Goal: Task Accomplishment & Management: Complete application form

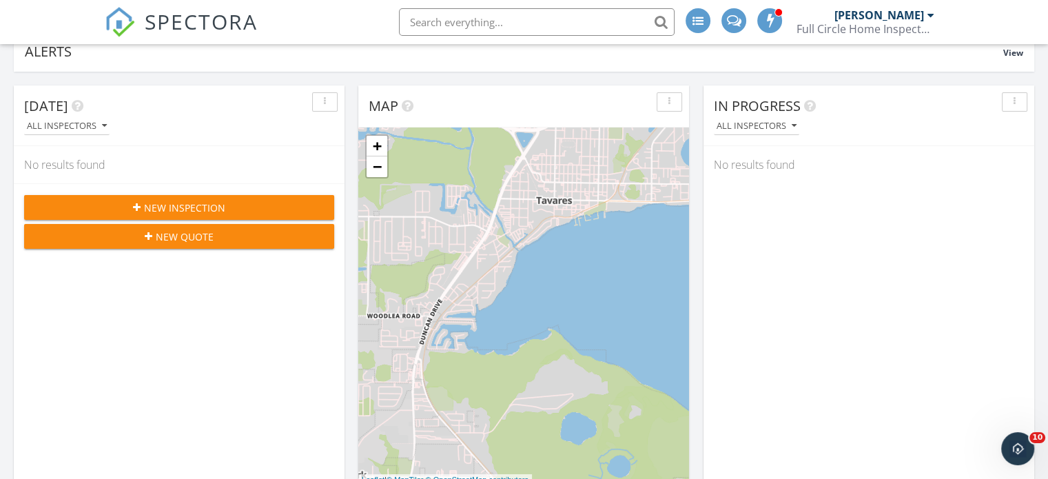
scroll to position [107, 0]
click at [220, 206] on span "New Inspection" at bounding box center [184, 207] width 81 height 14
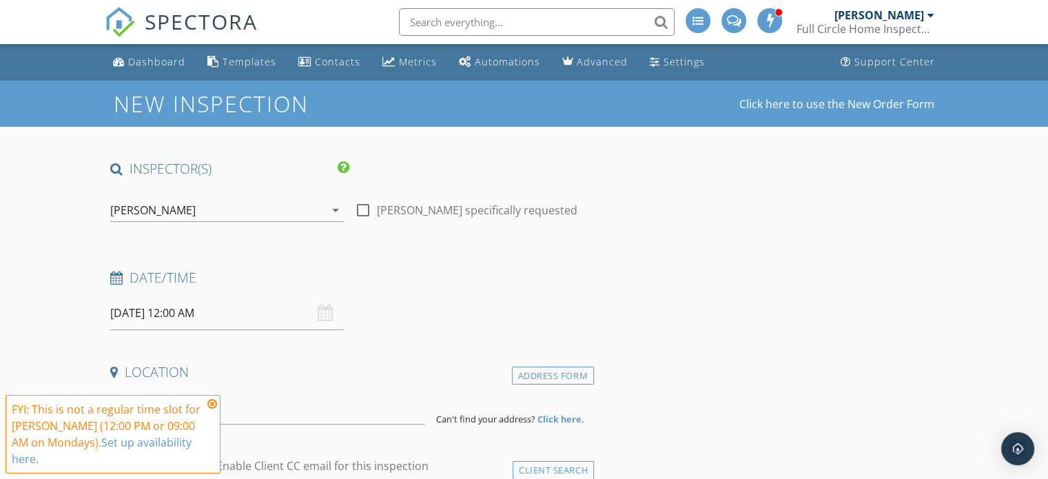
click at [336, 210] on icon "arrow_drop_down" at bounding box center [335, 210] width 17 height 17
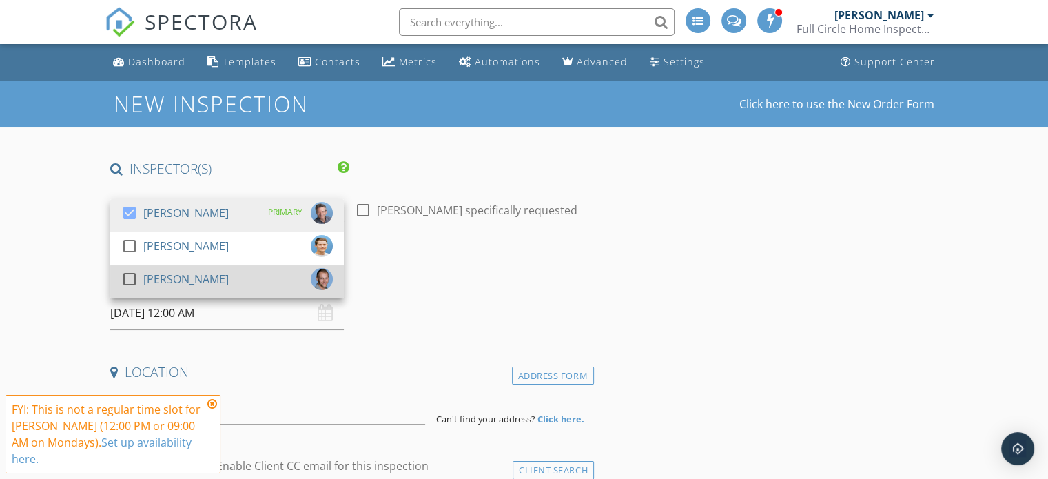
click at [132, 278] on div at bounding box center [129, 278] width 23 height 23
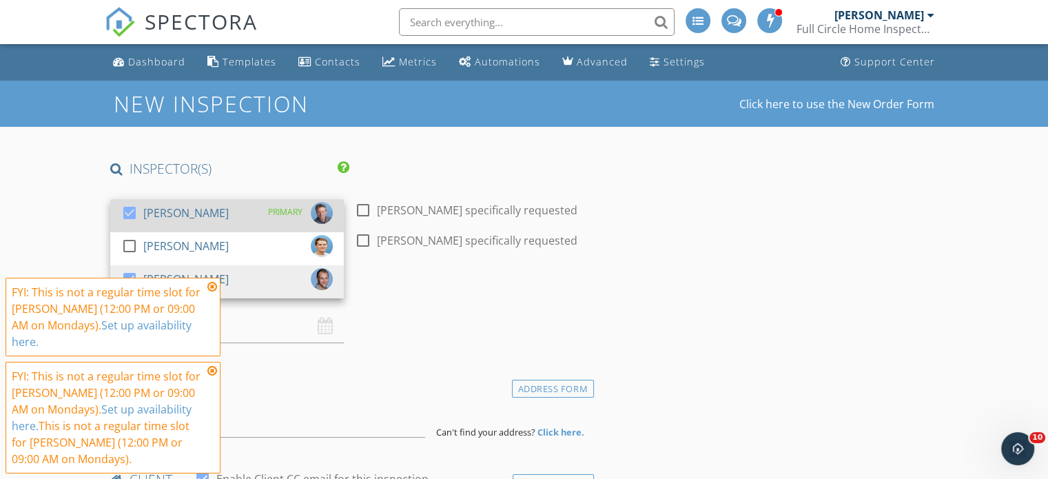
click at [129, 209] on div at bounding box center [129, 212] width 23 height 23
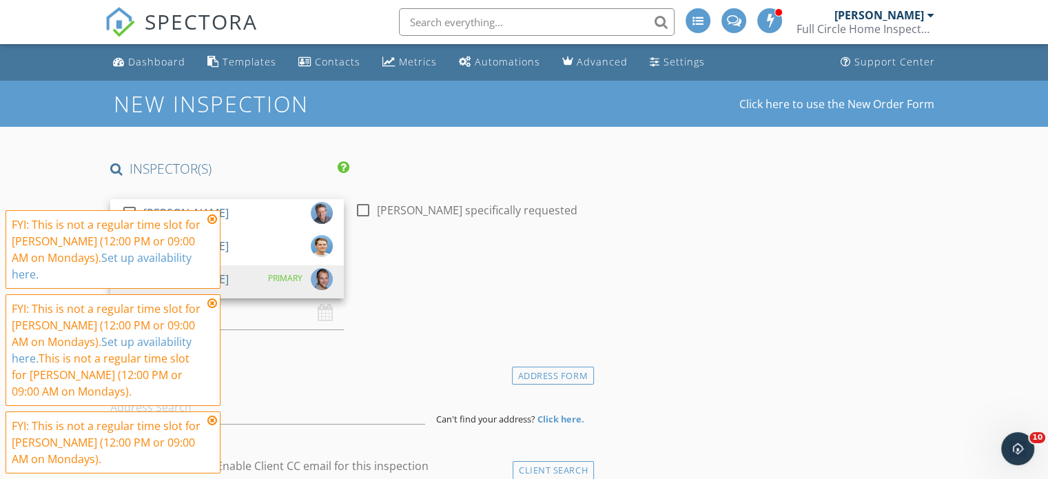
click at [211, 225] on icon at bounding box center [212, 219] width 10 height 11
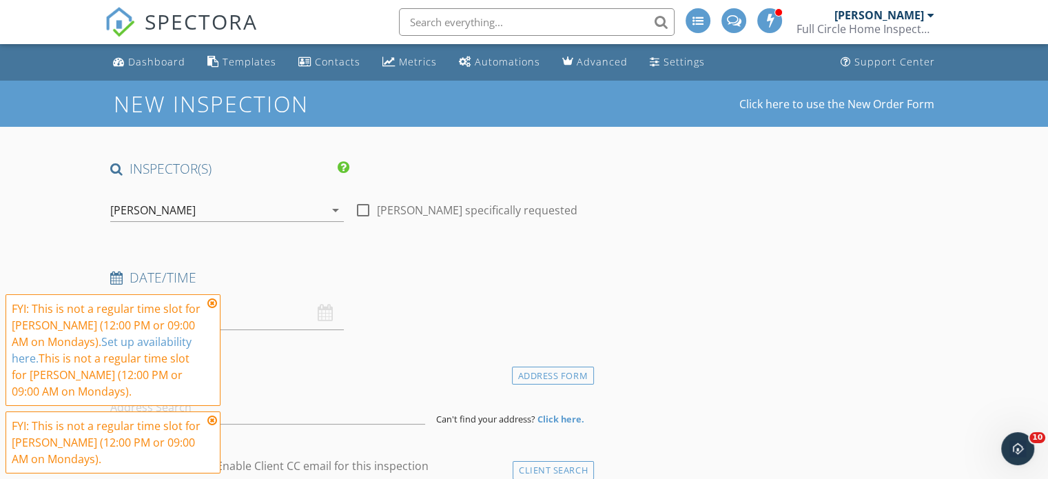
click at [212, 301] on icon at bounding box center [212, 303] width 10 height 11
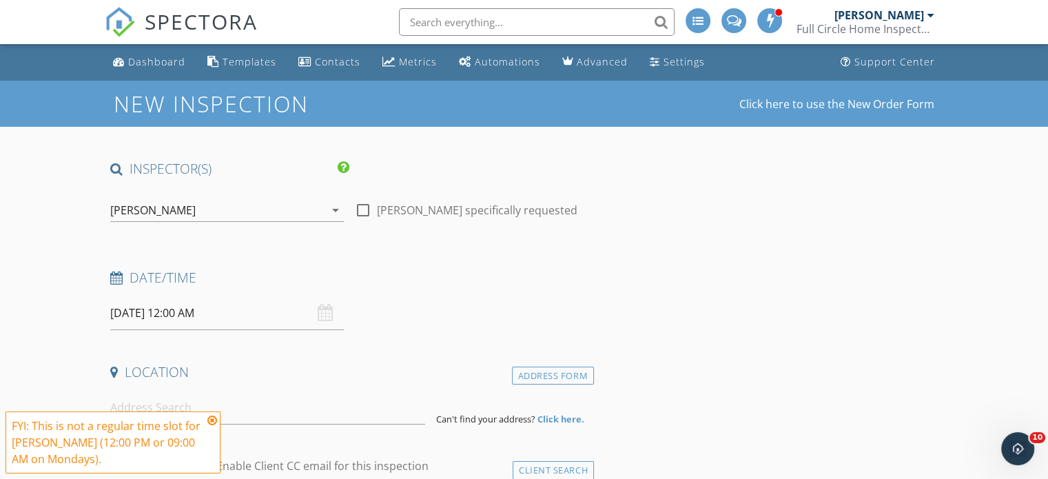
click at [234, 316] on input "09/29/2025 12:00 AM" at bounding box center [227, 313] width 234 height 34
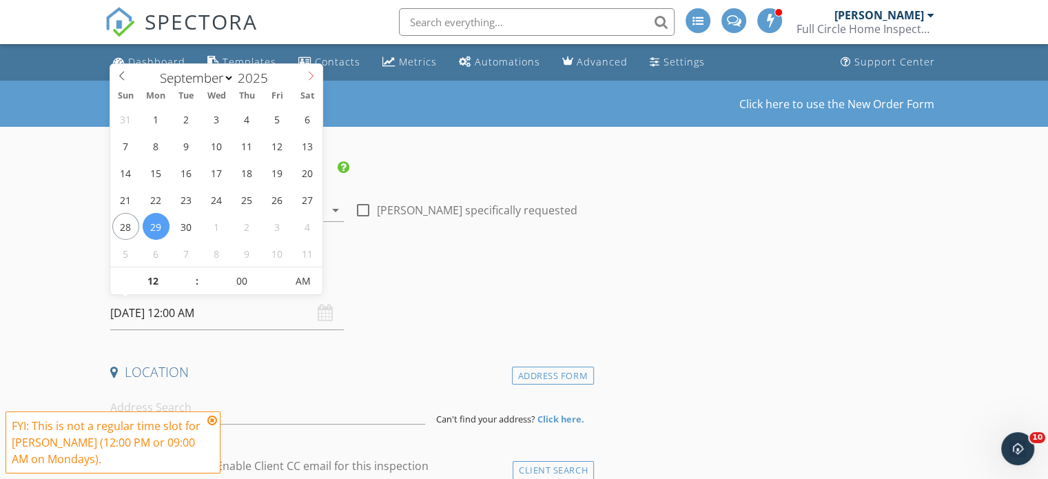
select select "9"
click at [311, 74] on icon at bounding box center [311, 76] width 5 height 9
type input "10/01/2025 12:00 AM"
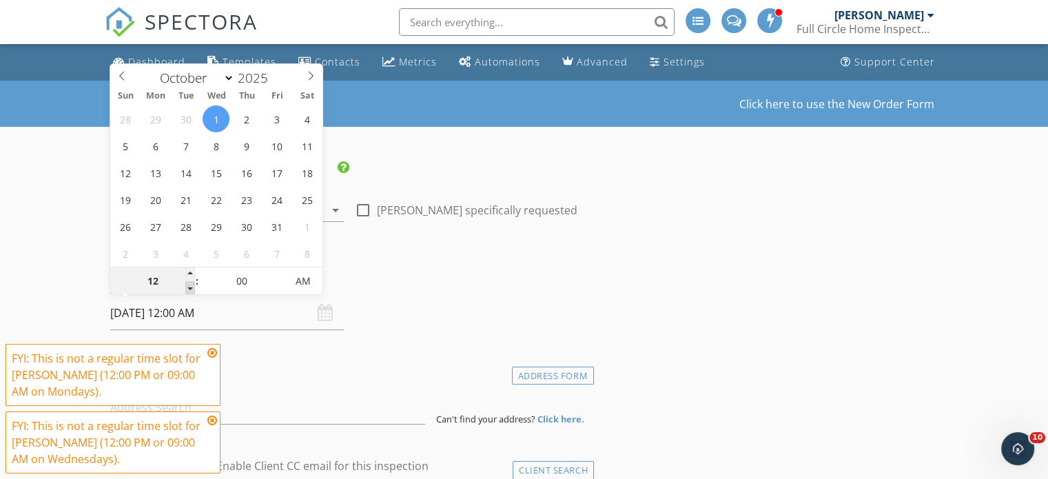
type input "11"
type input "10/01/2025 11:00 PM"
click at [189, 289] on span at bounding box center [190, 288] width 10 height 14
type input "10"
type input "10/01/2025 10:00 PM"
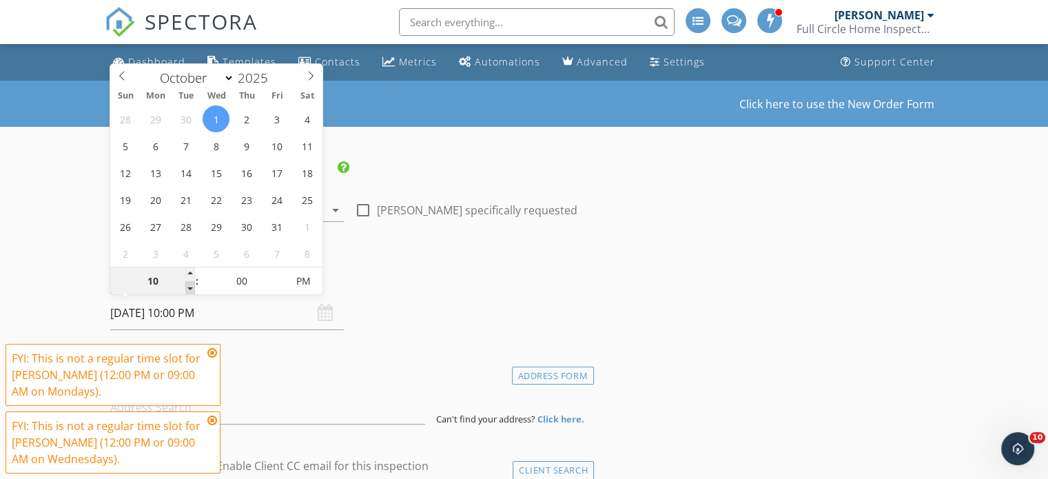
click at [189, 289] on span at bounding box center [190, 288] width 10 height 14
type input "09"
type input "10/01/2025 9:00 PM"
click at [189, 289] on span at bounding box center [190, 288] width 10 height 14
type input "05"
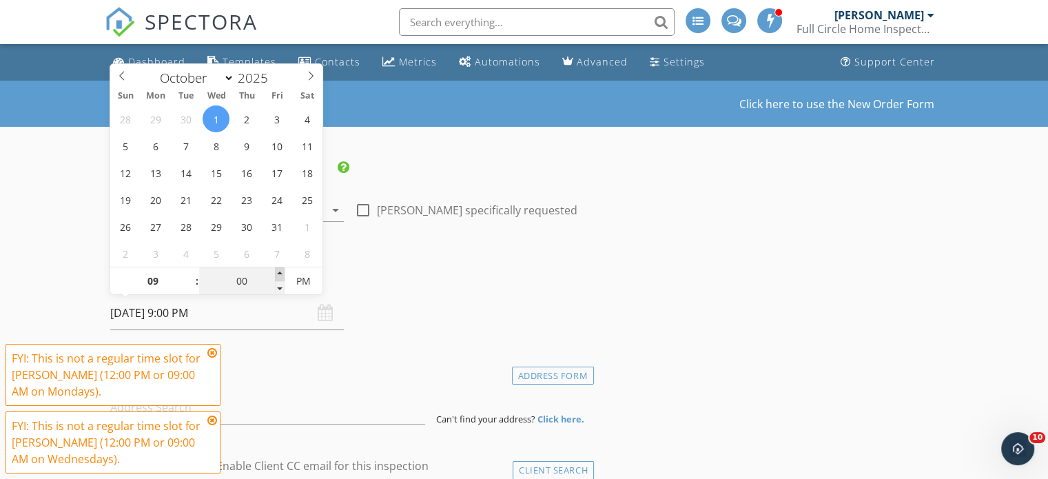
type input "10/01/2025 9:05 PM"
click at [279, 273] on span at bounding box center [280, 274] width 10 height 14
type input "10"
type input "10/01/2025 9:10 PM"
click at [279, 273] on span at bounding box center [280, 274] width 10 height 14
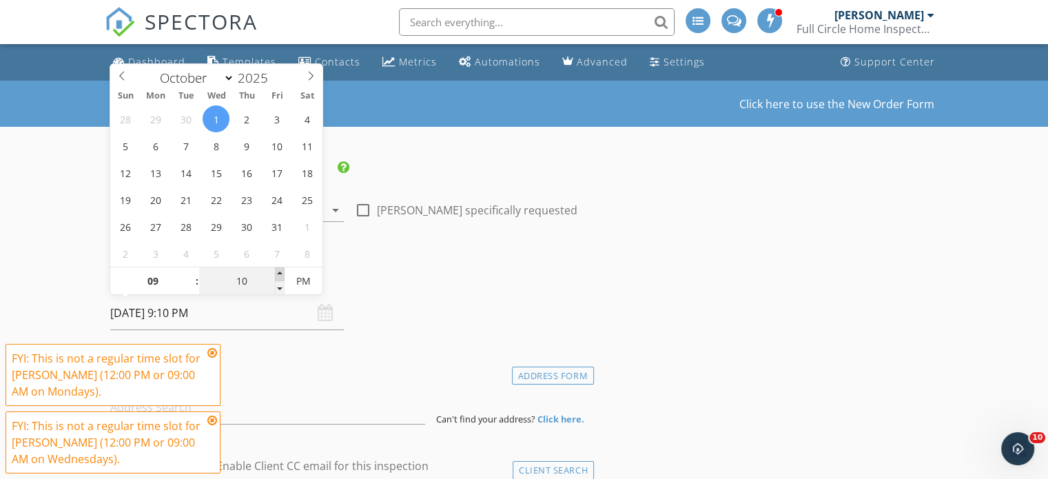
type input "15"
type input "10/01/2025 9:15 PM"
click at [279, 273] on span at bounding box center [280, 274] width 10 height 14
type input "20"
type input "10/01/2025 9:20 PM"
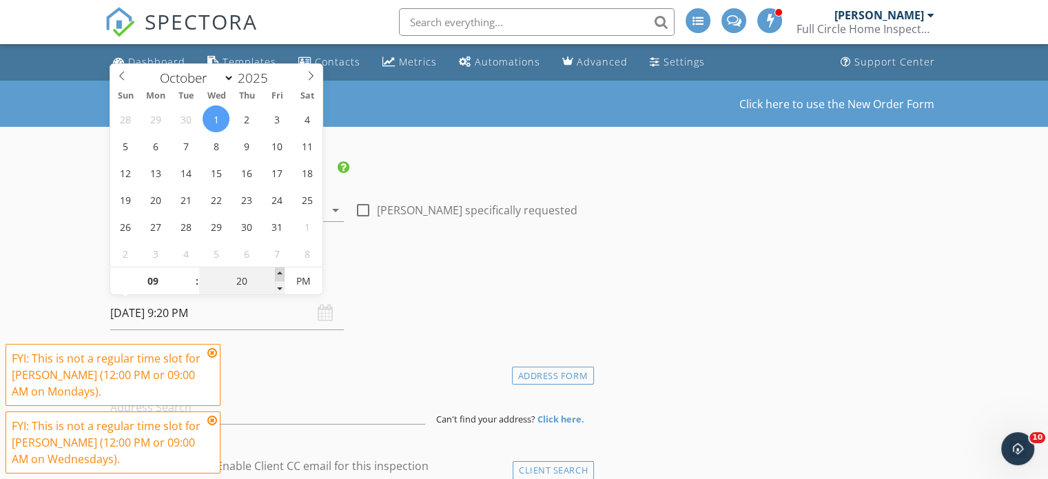
click at [279, 273] on span at bounding box center [280, 274] width 10 height 14
type input "25"
type input "10/01/2025 9:25 PM"
click at [279, 273] on span at bounding box center [280, 274] width 10 height 14
type input "30"
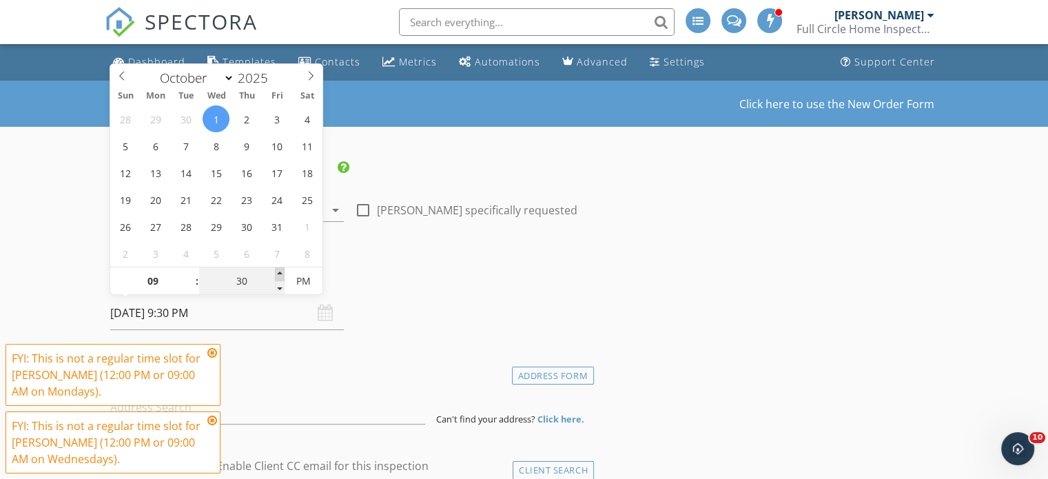
click at [279, 273] on span at bounding box center [280, 274] width 10 height 14
type input "[DATE] 9:30 AM"
click at [299, 279] on span "PM" at bounding box center [304, 281] width 38 height 28
click at [212, 348] on icon at bounding box center [212, 352] width 10 height 11
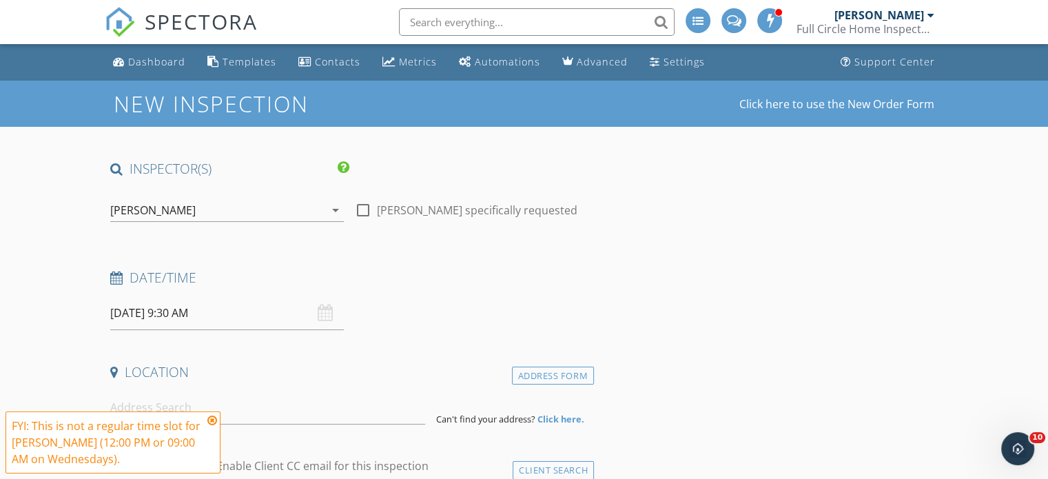
click at [212, 420] on icon at bounding box center [212, 420] width 10 height 11
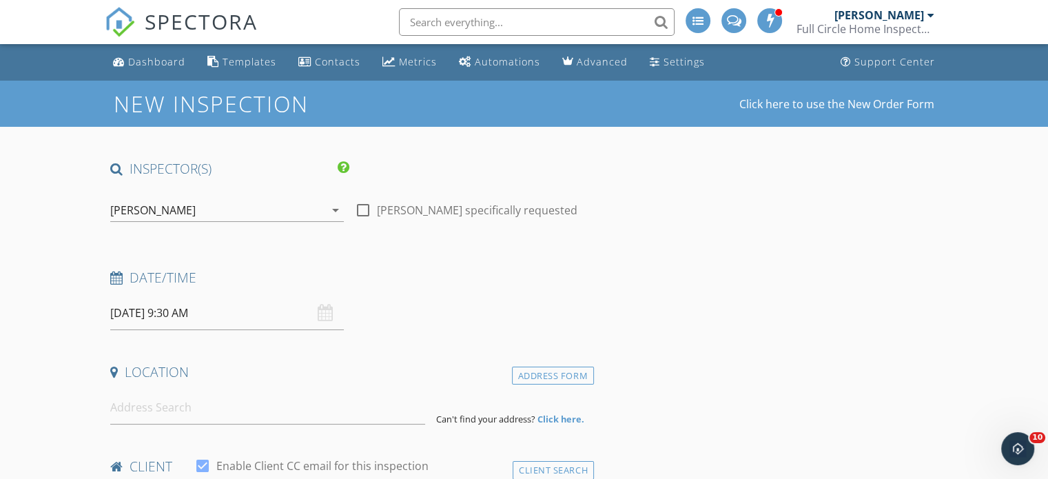
scroll to position [127, 0]
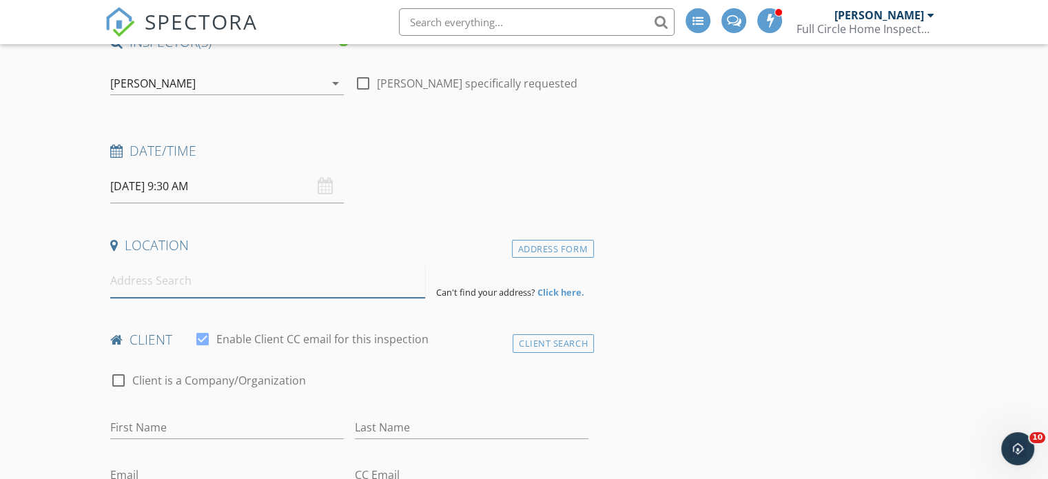
click at [125, 282] on input at bounding box center [267, 281] width 315 height 34
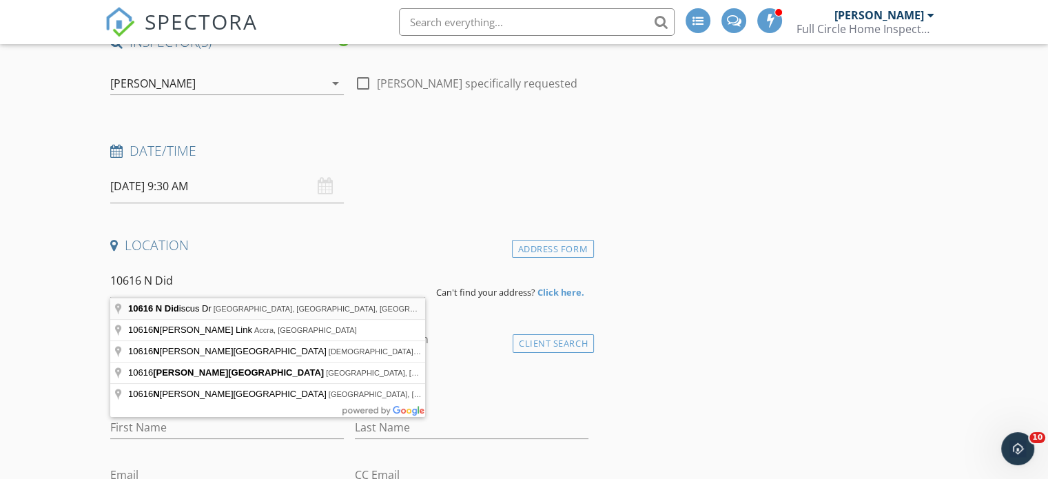
type input "10616 N Didiscus Dr, Citrus Springs, FL, USA"
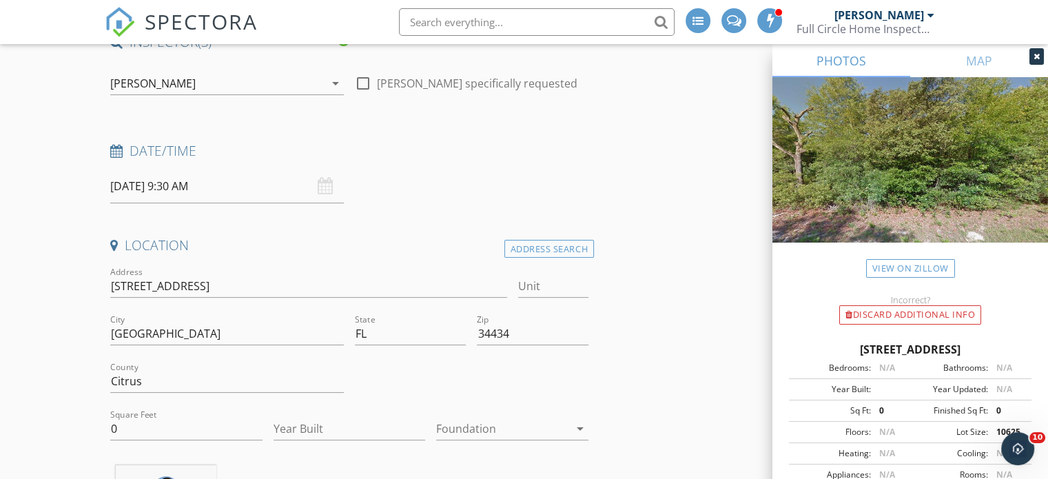
scroll to position [243, 0]
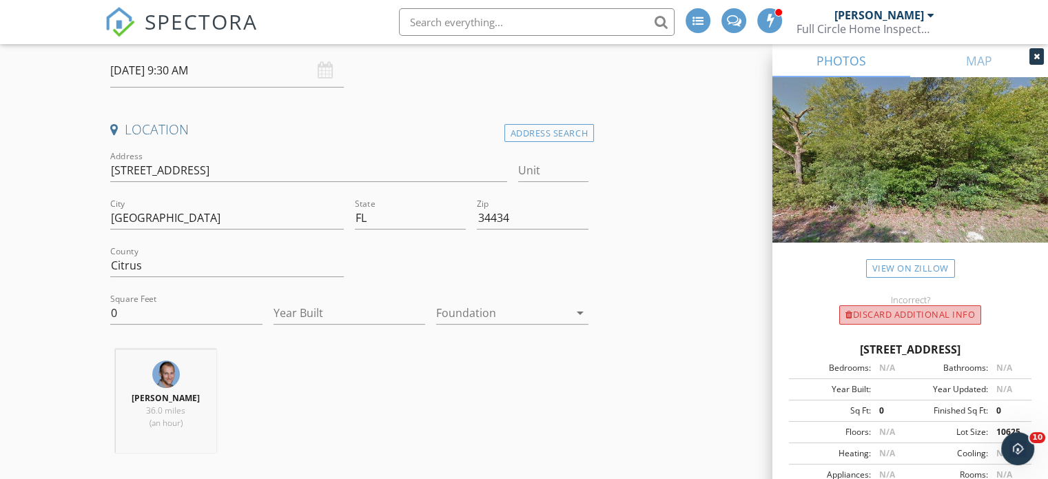
click at [904, 314] on div "Discard Additional info" at bounding box center [910, 314] width 142 height 19
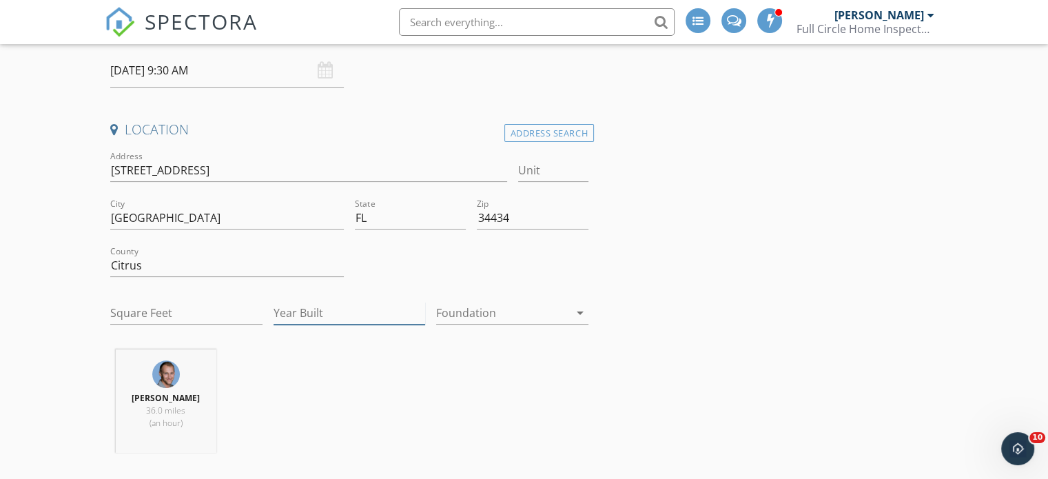
click at [313, 311] on input "Year Built" at bounding box center [350, 313] width 152 height 23
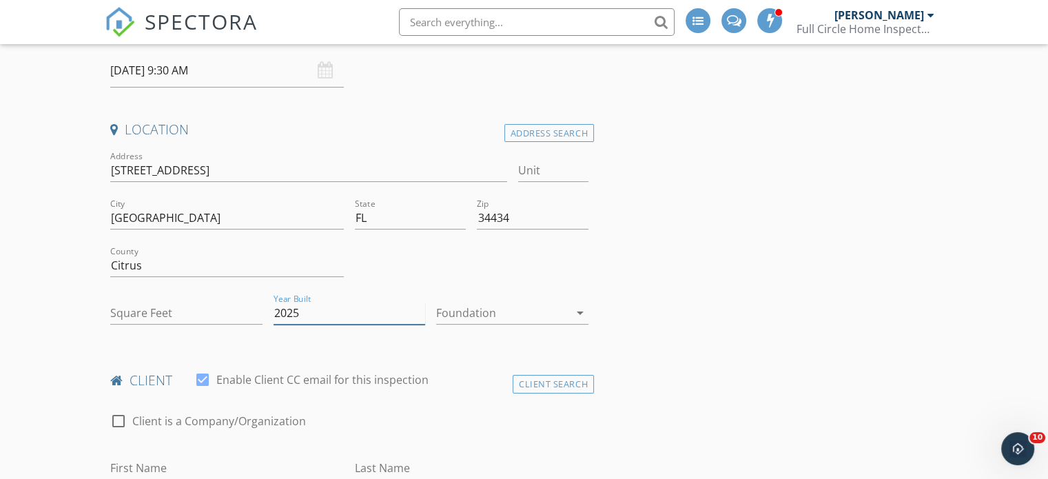
type input "2025"
click at [128, 307] on input "Square Feet" at bounding box center [186, 313] width 152 height 23
type input "1580"
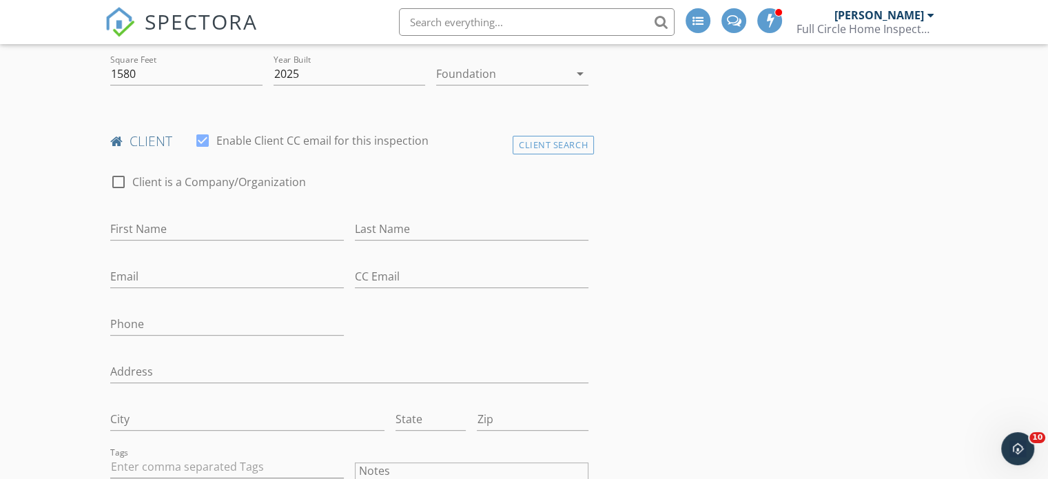
scroll to position [487, 0]
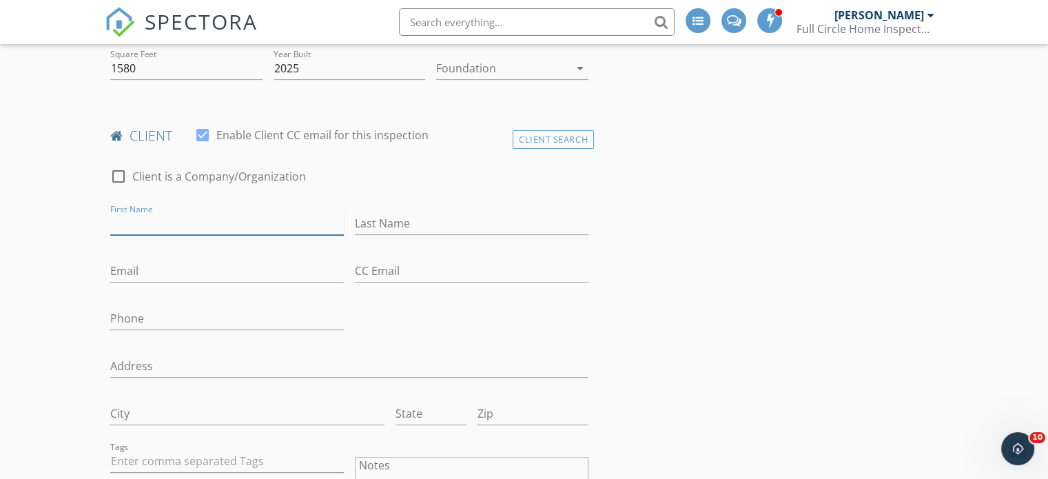
click at [121, 220] on input "First Name" at bounding box center [227, 223] width 234 height 23
type input "Taison"
click at [364, 224] on input "Last Name" at bounding box center [472, 223] width 234 height 23
type input "Brown"
click at [120, 269] on input "Email" at bounding box center [227, 271] width 234 height 23
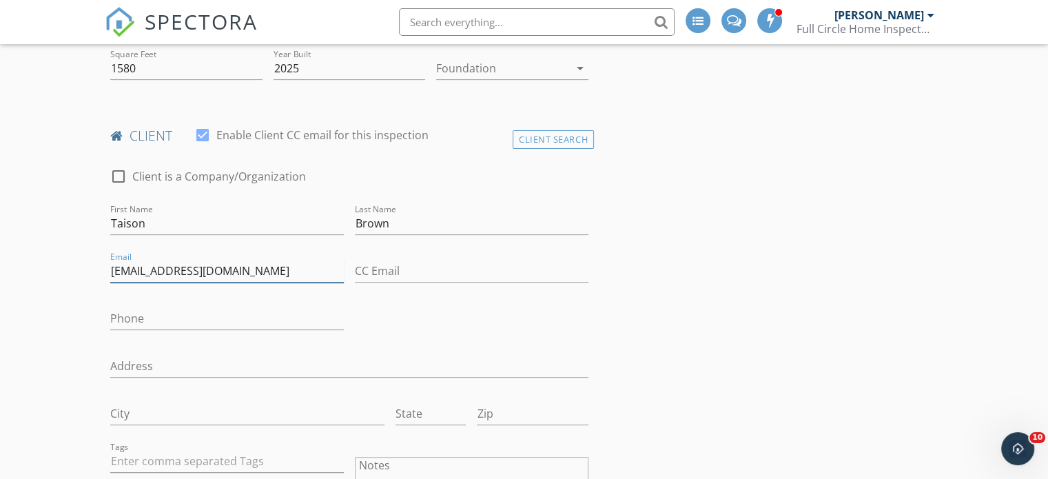
type input "[EMAIL_ADDRESS][DOMAIN_NAME]"
click at [123, 318] on input "Phone" at bounding box center [227, 318] width 234 height 23
type input "[PHONE_NUMBER]"
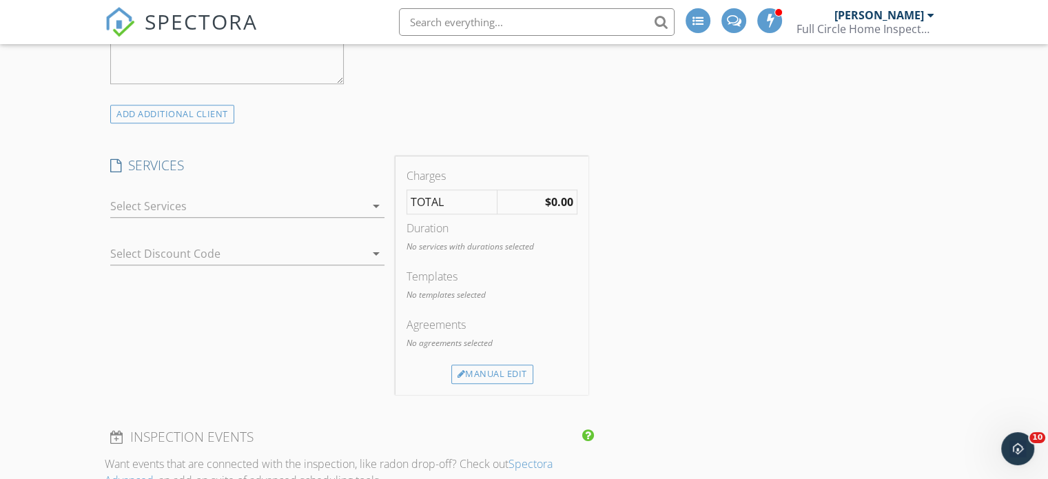
scroll to position [1040, 0]
click at [375, 200] on icon "arrow_drop_down" at bounding box center [376, 202] width 17 height 17
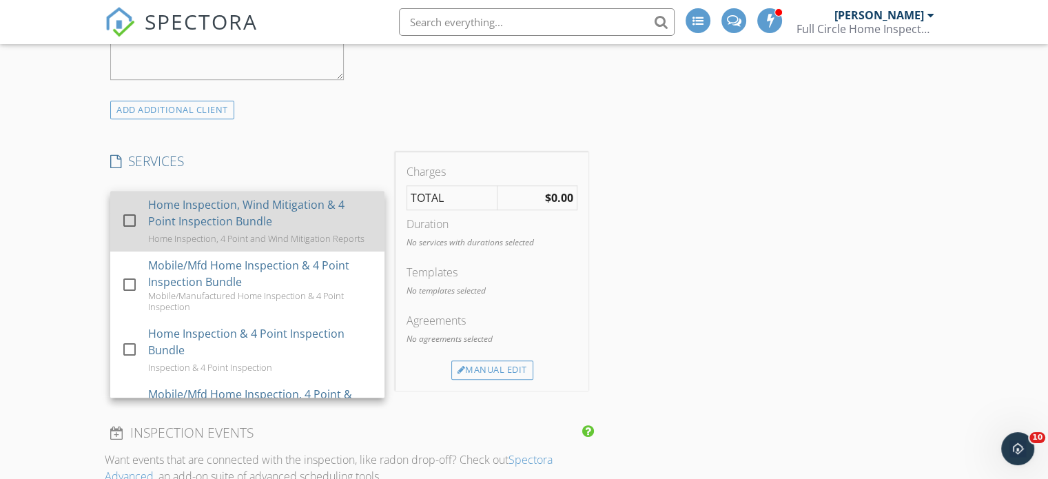
click at [128, 217] on div at bounding box center [129, 220] width 23 height 23
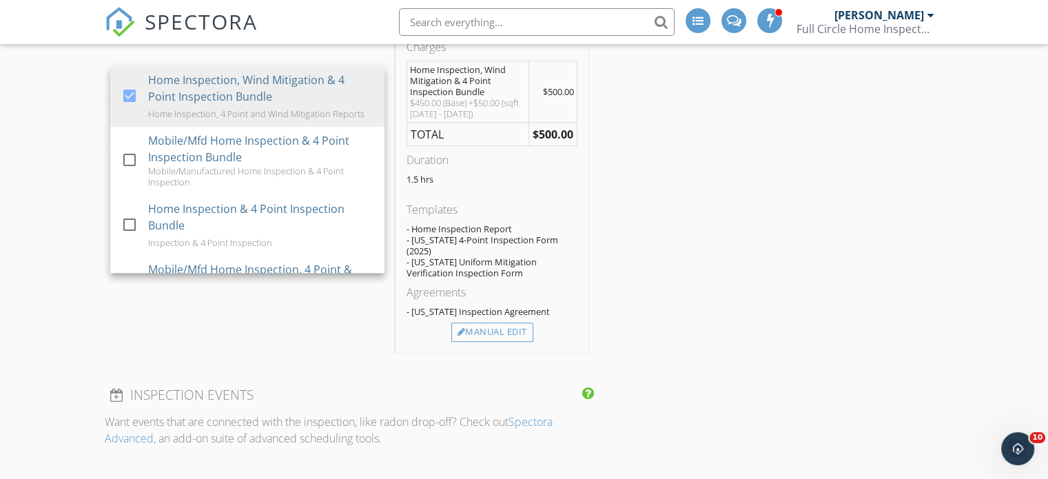
scroll to position [1166, 0]
click at [502, 322] on div "Manual Edit" at bounding box center [492, 331] width 82 height 19
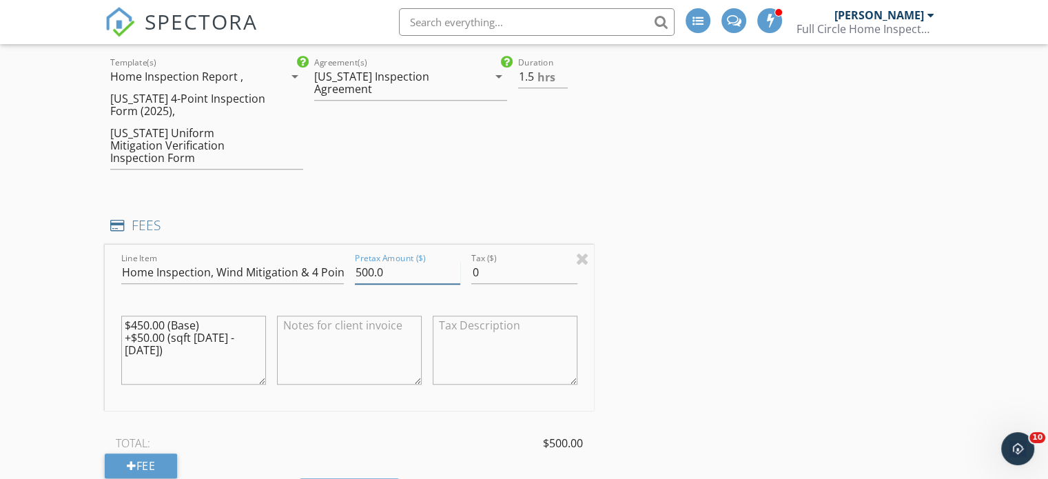
click at [386, 261] on input "500.0" at bounding box center [407, 272] width 105 height 23
type input "5"
type input "475.00"
click at [623, 309] on div "INSPECTOR(S) check_box_outline_blank Jim Reynolds check_box_outline_blank Taylo…" at bounding box center [524, 424] width 838 height 2860
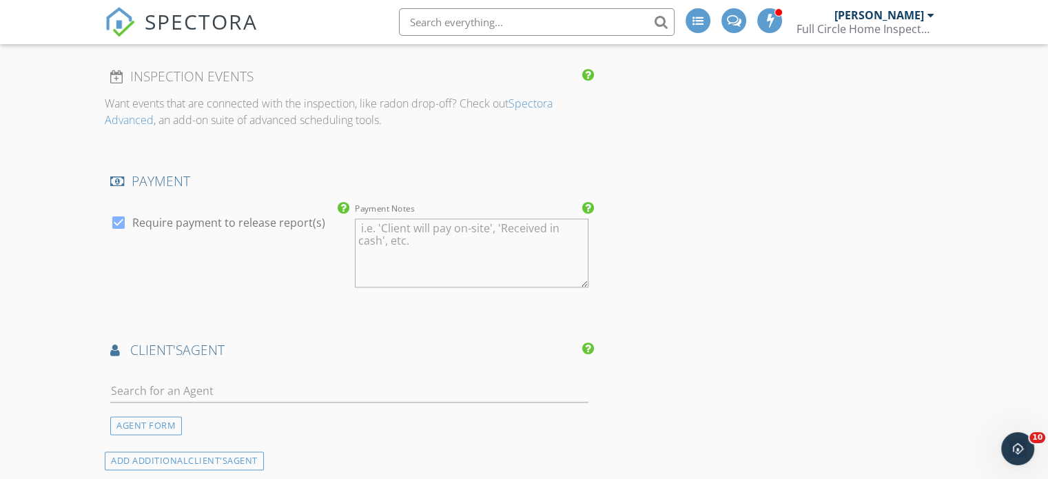
scroll to position [1736, 0]
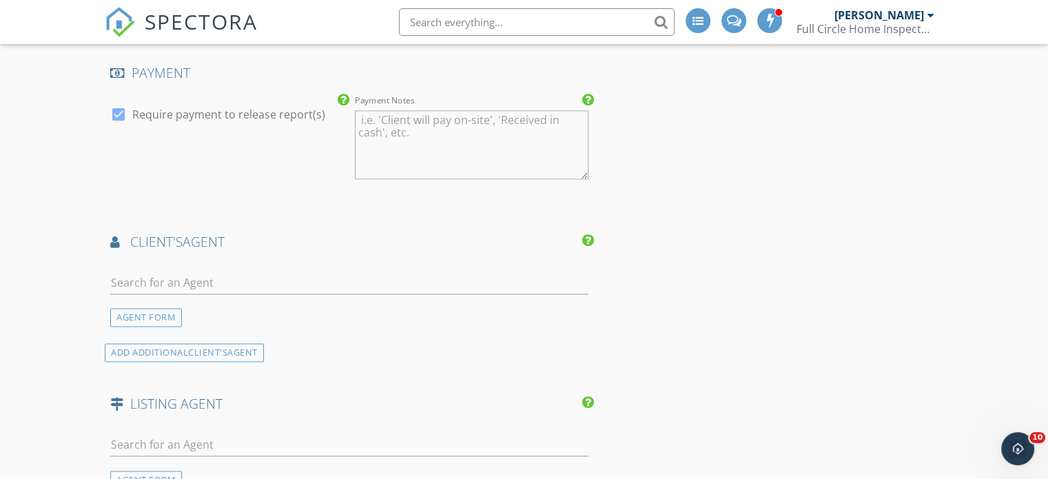
click at [141, 271] on input "text" at bounding box center [349, 282] width 478 height 23
type input "d"
type input "v"
click at [160, 308] on div "AGENT FORM" at bounding box center [146, 317] width 72 height 19
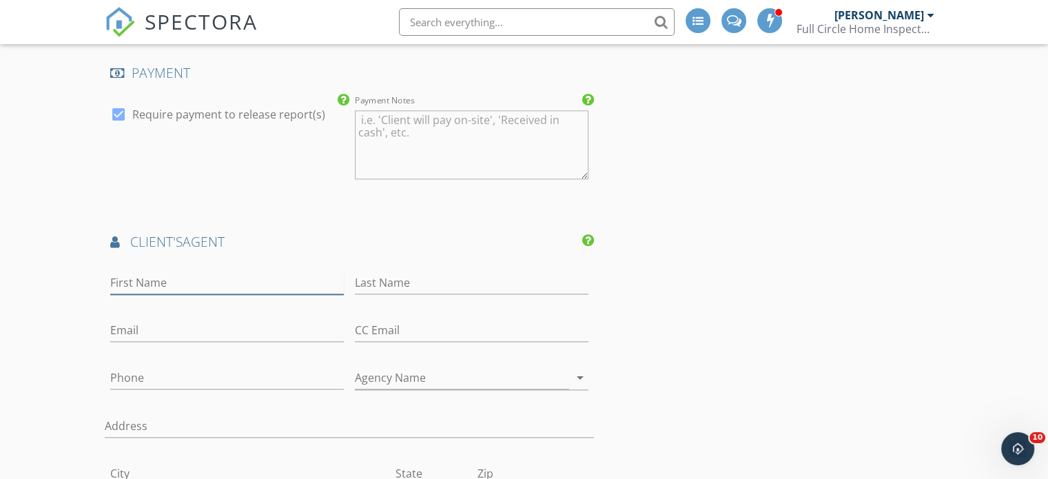
click at [125, 271] on input "First Name" at bounding box center [227, 282] width 234 height 23
type input "Vivian"
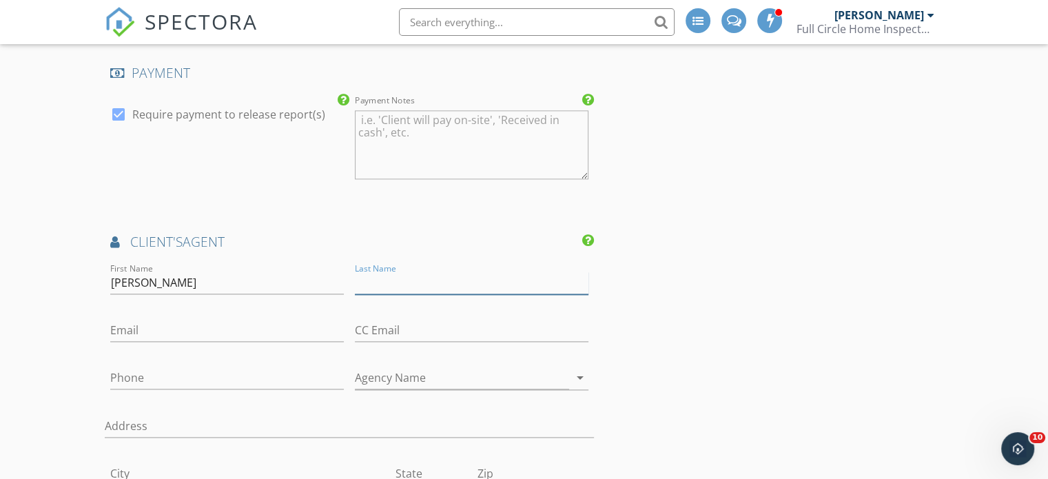
click at [366, 271] on input "Last Name" at bounding box center [472, 282] width 234 height 23
type input "Ortiz"
click at [132, 319] on input "Email" at bounding box center [227, 330] width 234 height 23
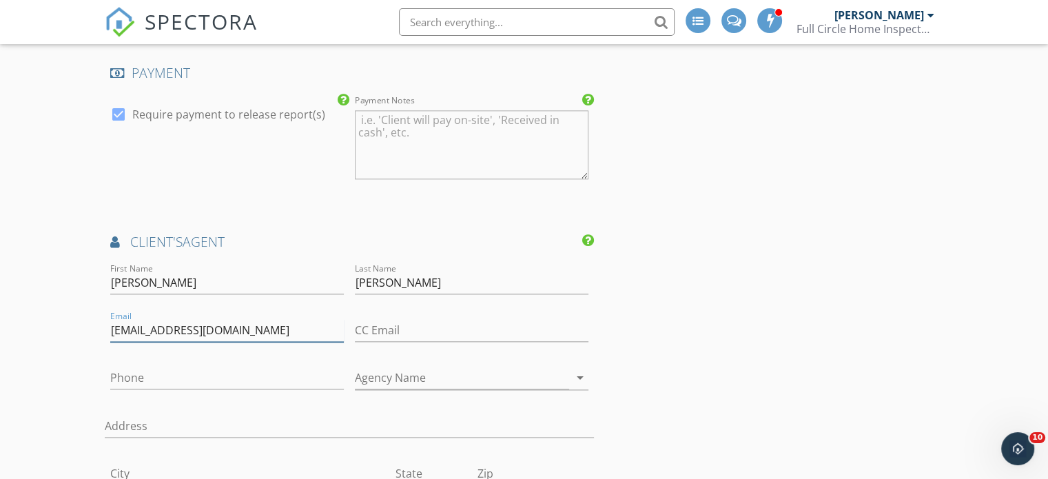
type input "[EMAIL_ADDRESS][DOMAIN_NAME]"
click at [132, 367] on input "Phone" at bounding box center [227, 378] width 234 height 23
click at [72, 391] on div "New Inspection Click here to use the New Order Form INSPECTOR(S) check_box_outl…" at bounding box center [524, 4] width 1048 height 3318
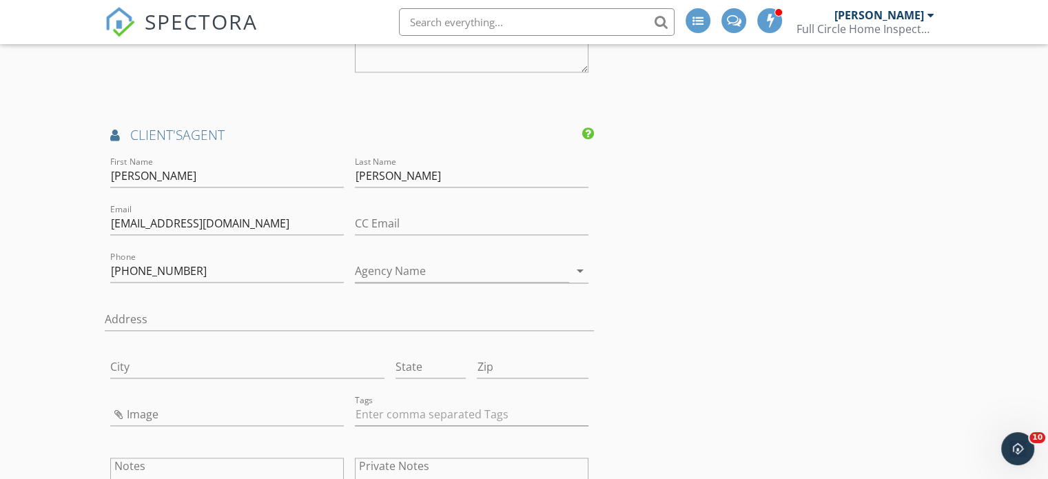
scroll to position [1842, 0]
click at [196, 260] on input "[PHONE_NUMBER]" at bounding box center [227, 271] width 234 height 23
type input "8"
click at [231, 213] on input "[EMAIL_ADDRESS][DOMAIN_NAME]" at bounding box center [227, 224] width 234 height 23
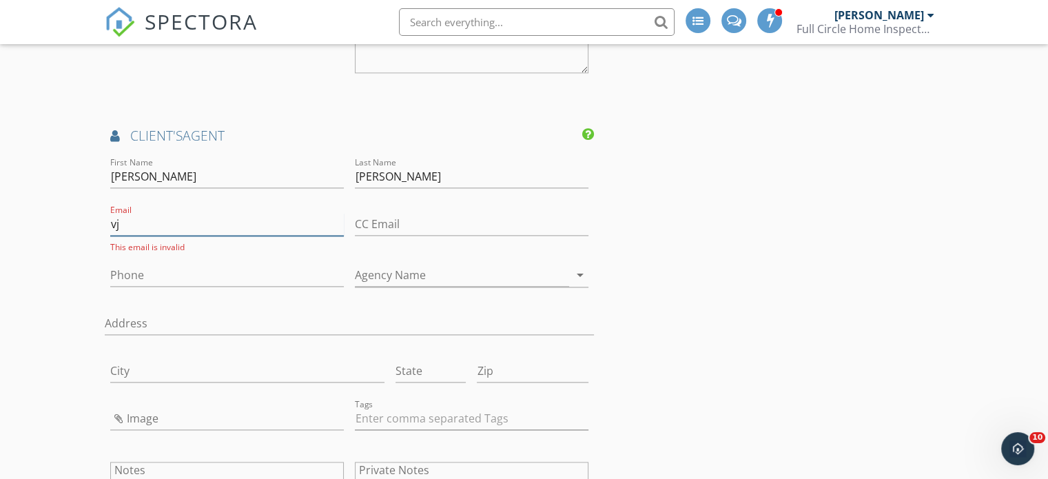
type input "v"
click at [386, 165] on input "Ortiz" at bounding box center [472, 176] width 234 height 23
type input "O"
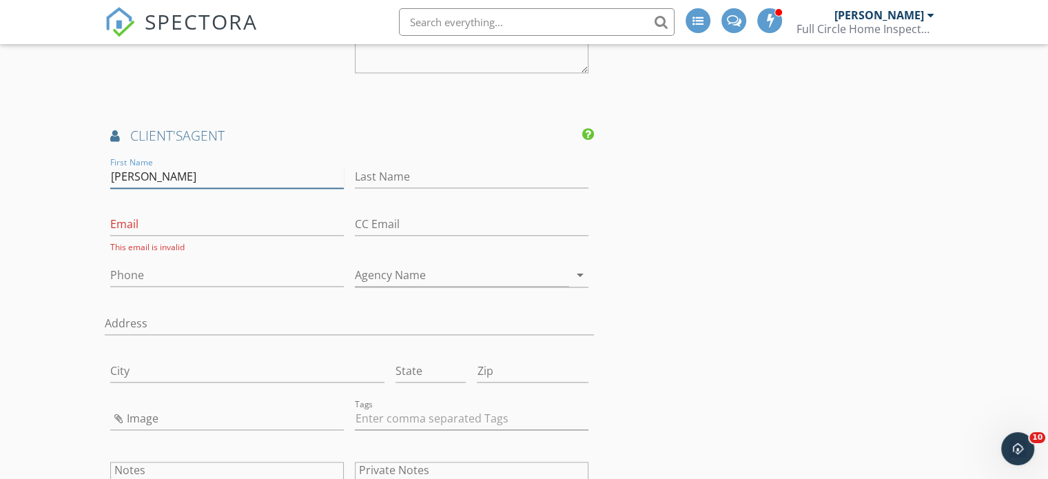
click at [157, 165] on input "Vivian" at bounding box center [227, 176] width 234 height 23
type input "V"
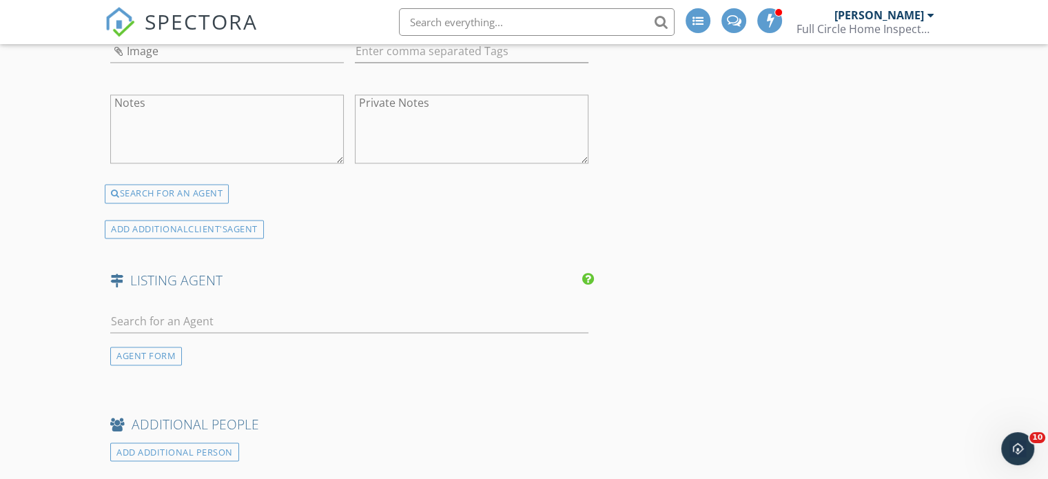
scroll to position [2210, 0]
click at [179, 183] on div "SEARCH FOR AN AGENT" at bounding box center [167, 192] width 124 height 19
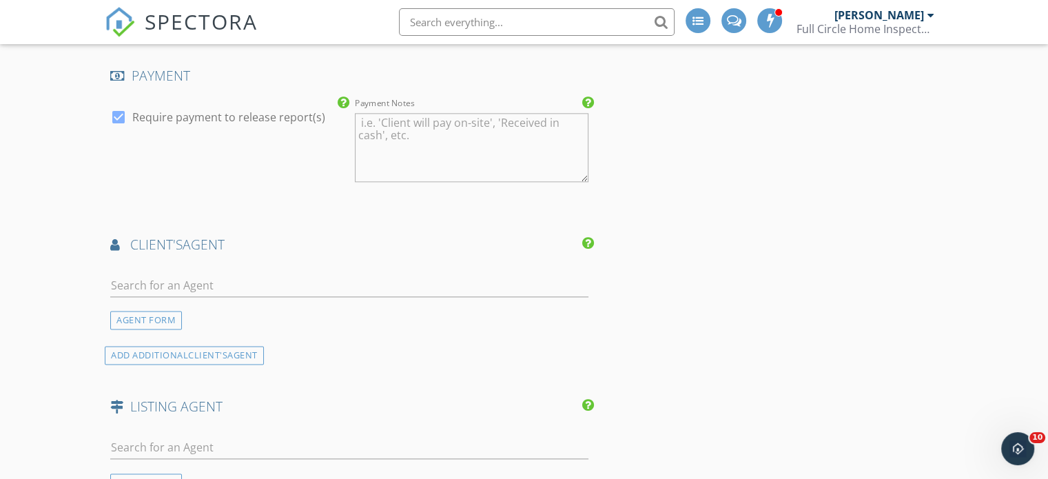
scroll to position [1778, 0]
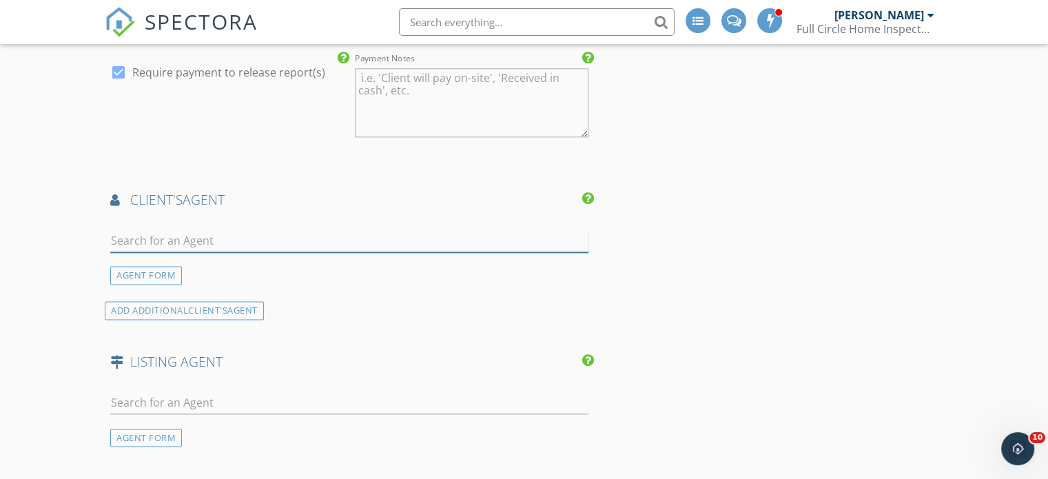
click at [127, 229] on input "text" at bounding box center [349, 240] width 478 height 23
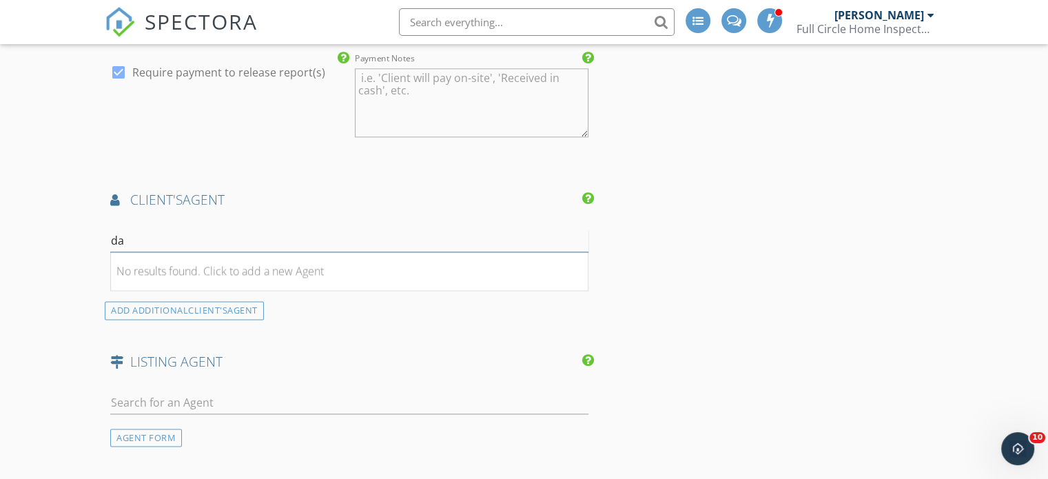
type input "d"
click at [147, 266] on div "AGENT FORM" at bounding box center [146, 275] width 72 height 19
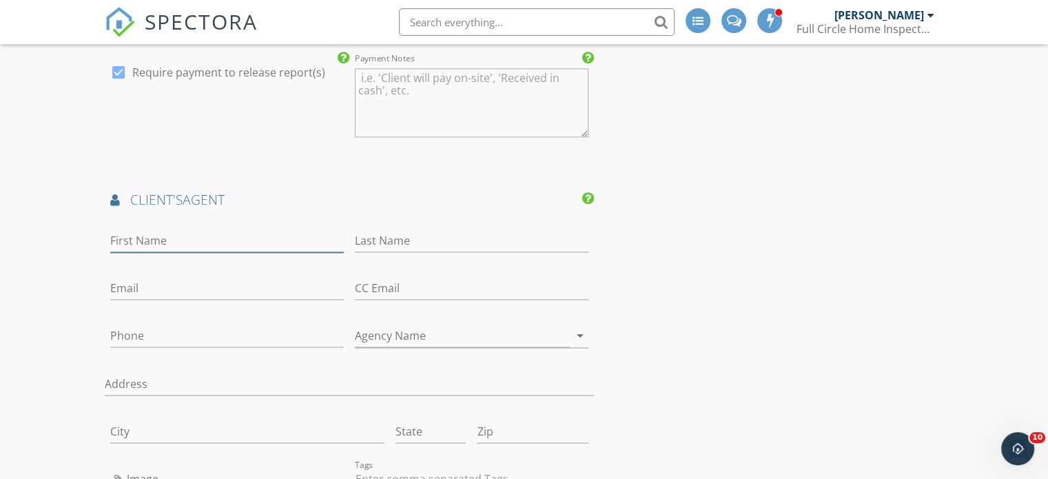
click at [123, 229] on input "First Name" at bounding box center [227, 240] width 234 height 23
type input "[PERSON_NAME]"
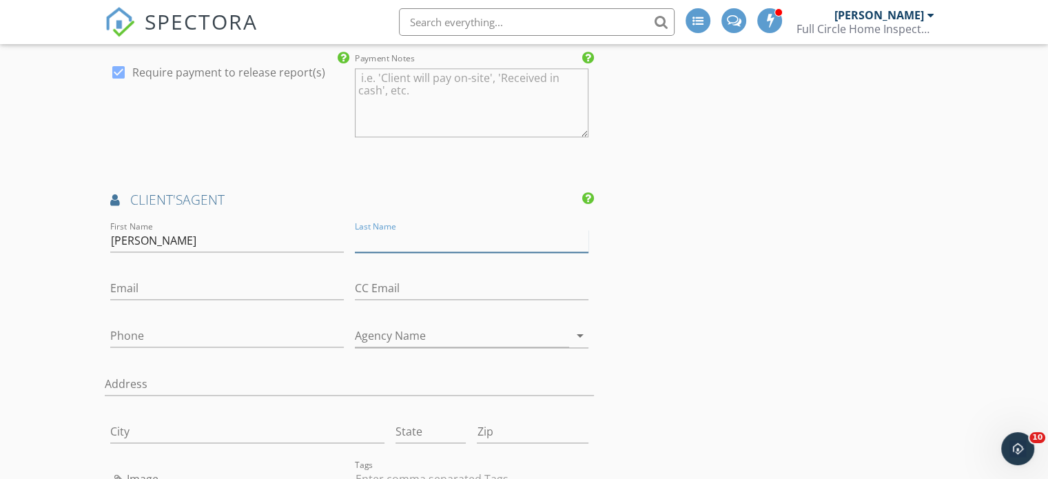
click at [364, 229] on input "Last Name" at bounding box center [472, 240] width 234 height 23
type input "Monk"
click at [127, 324] on input "Phone" at bounding box center [227, 335] width 234 height 23
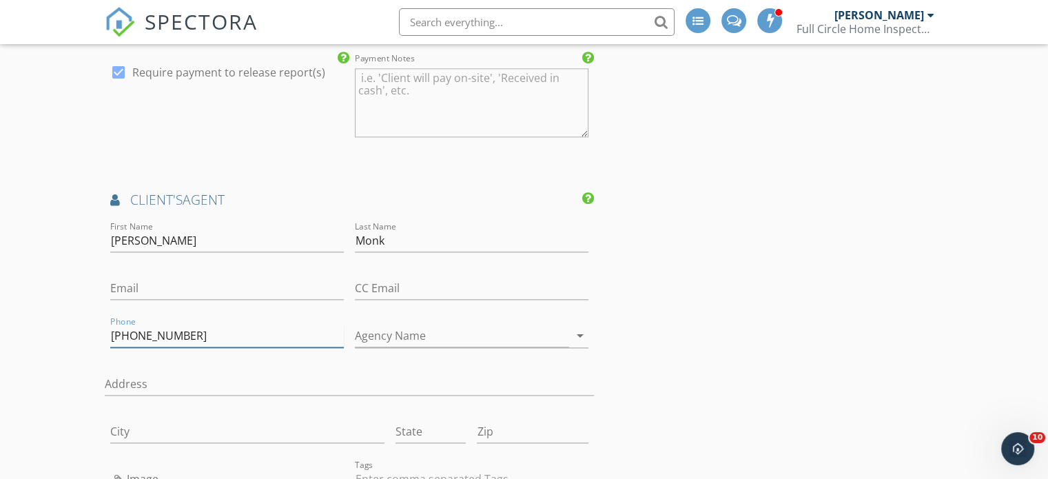
type input "[PHONE_NUMBER]"
click at [130, 277] on input "Email" at bounding box center [227, 288] width 234 height 23
type input "[EMAIL_ADDRESS][DOMAIN_NAME]"
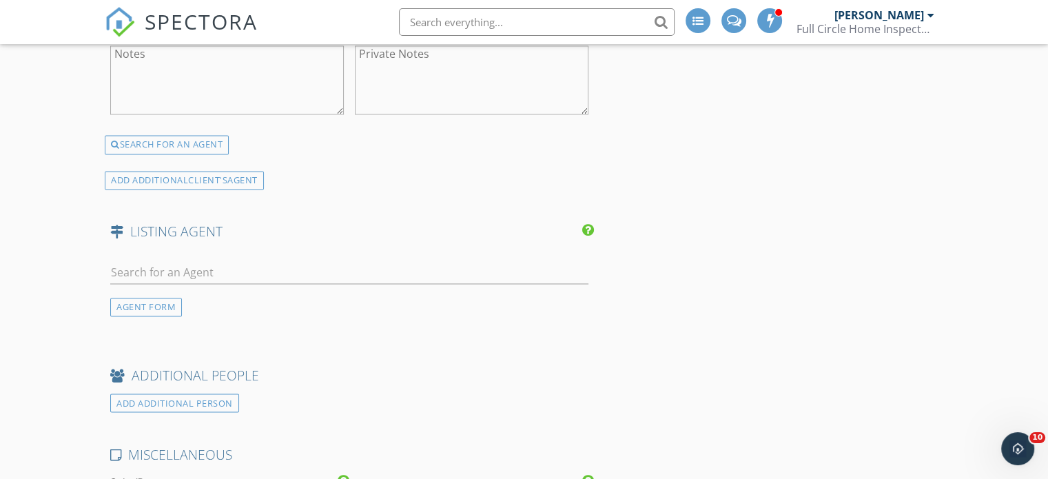
scroll to position [2245, 0]
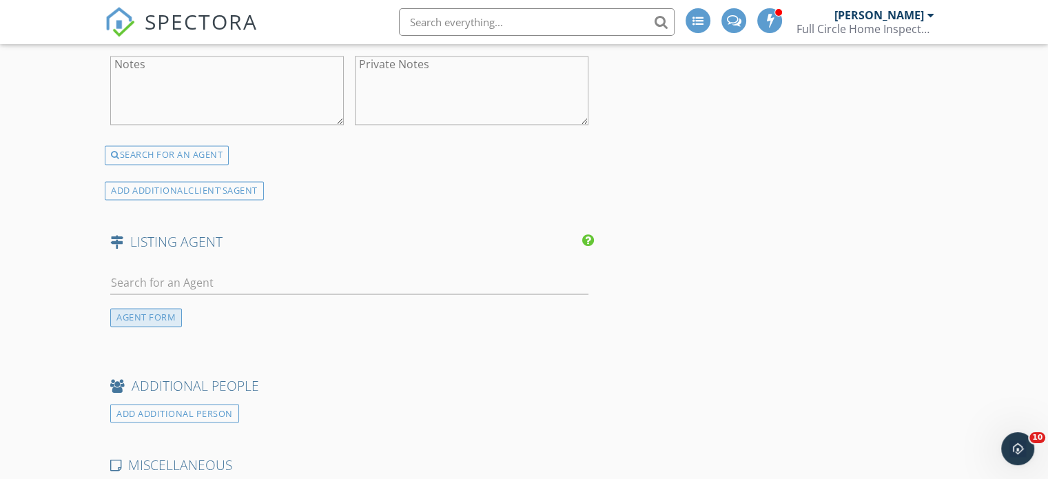
click at [154, 308] on div "AGENT FORM" at bounding box center [146, 317] width 72 height 19
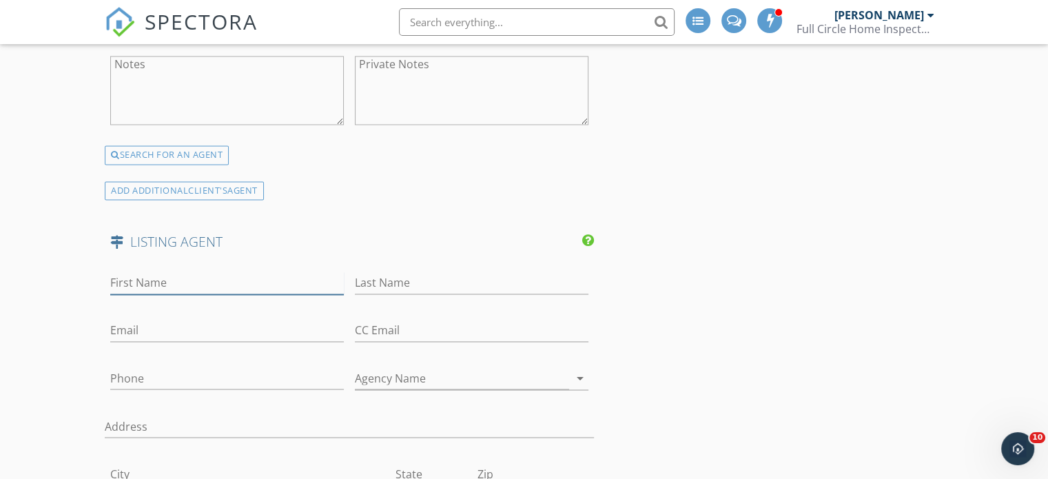
click at [128, 271] on input "First Name" at bounding box center [227, 282] width 234 height 23
type input "Vivian"
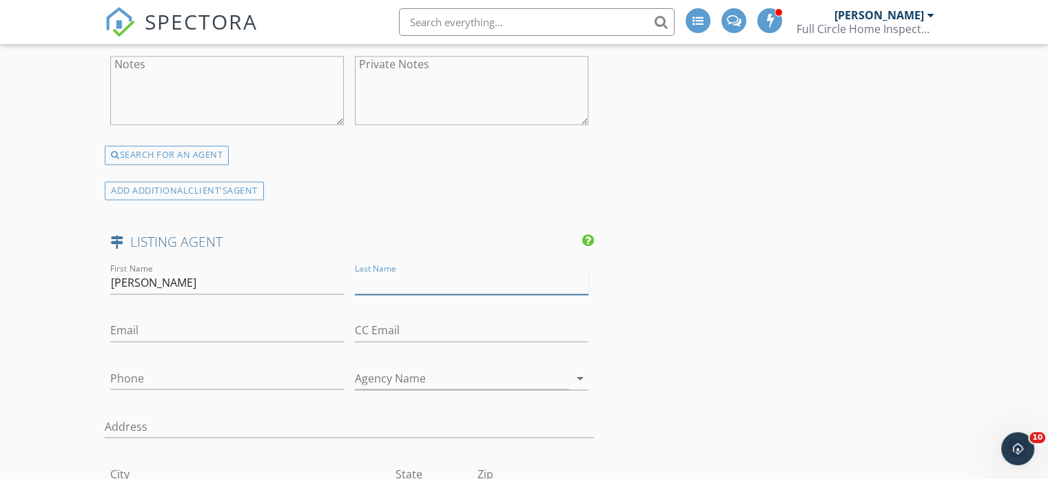
click at [369, 271] on input "Last Name" at bounding box center [472, 282] width 234 height 23
type input "Ortiz"
click at [121, 319] on input "Email" at bounding box center [227, 330] width 234 height 23
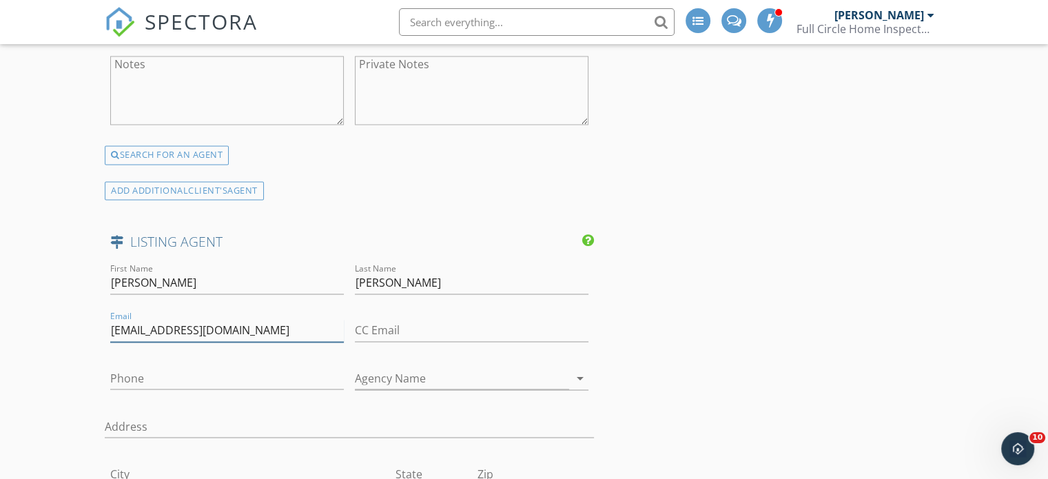
type input "[EMAIL_ADDRESS][DOMAIN_NAME]"
click at [124, 367] on input "Phone" at bounding box center [227, 378] width 234 height 23
type input "[PHONE_NUMBER]"
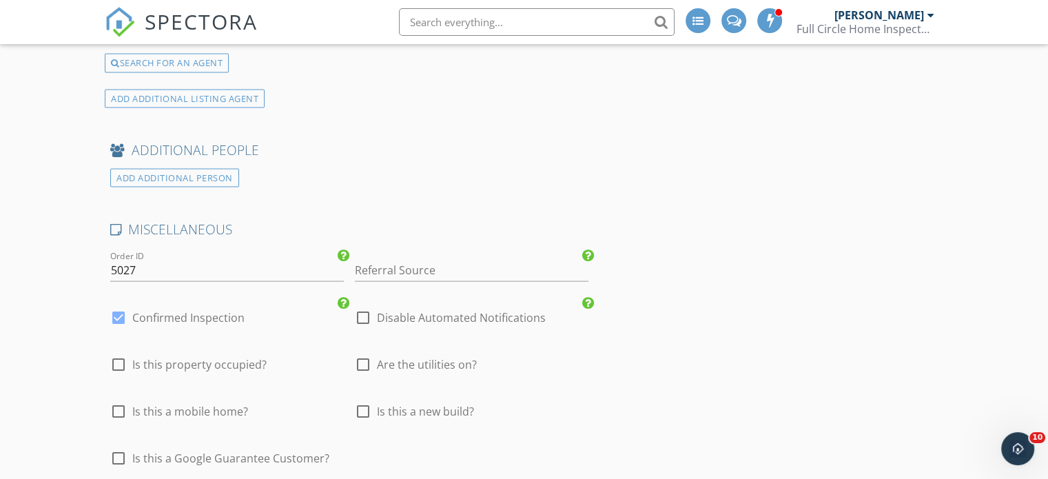
scroll to position [2941, 0]
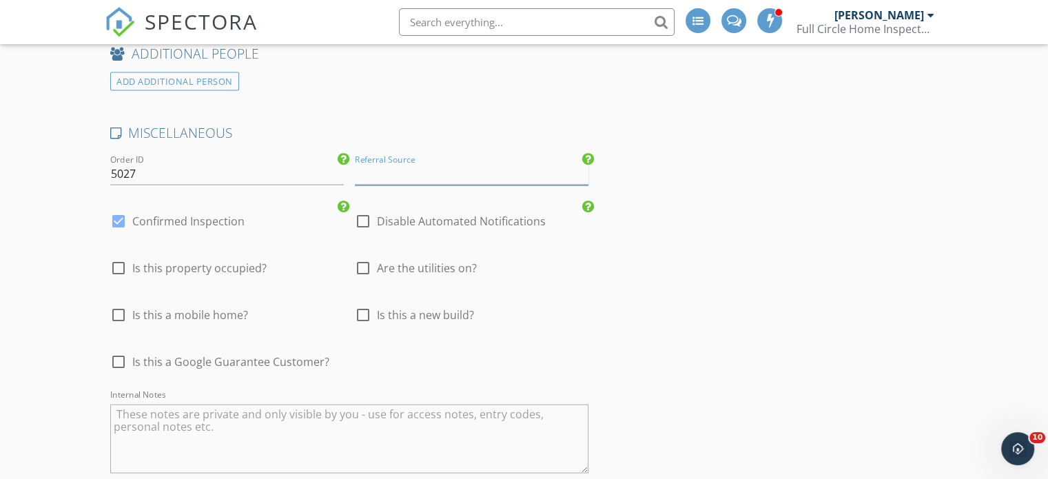
click at [373, 163] on input "Referral Source" at bounding box center [472, 174] width 234 height 23
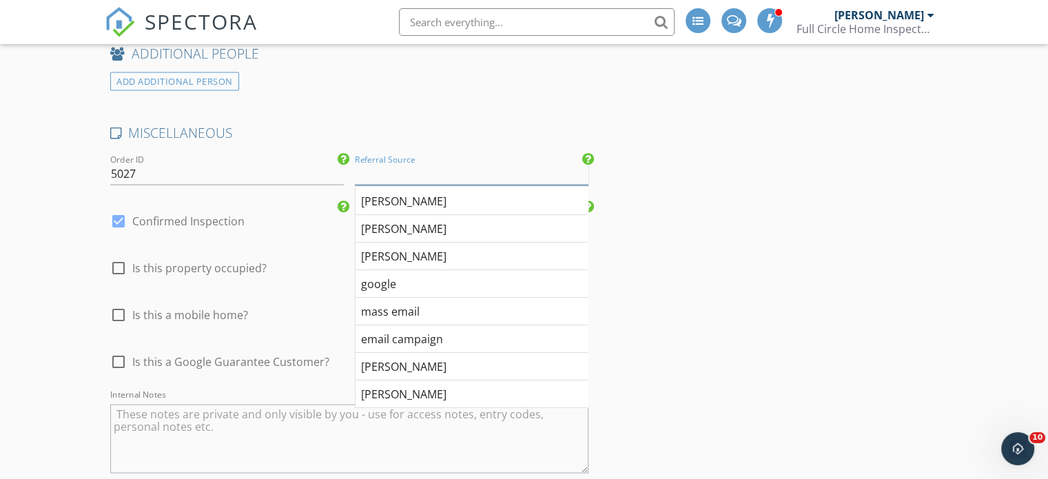
type input "g"
click at [389, 298] on div "Google" at bounding box center [471, 312] width 232 height 28
type input "Google"
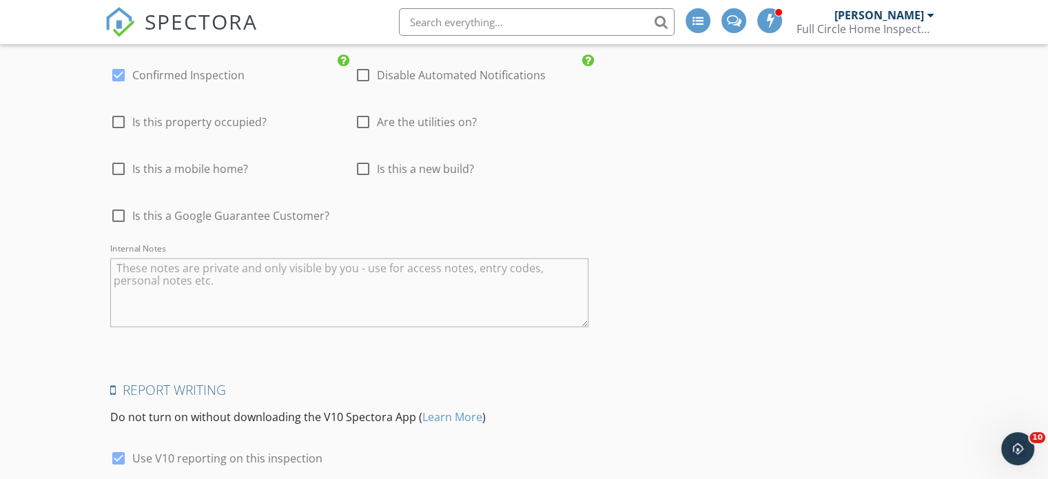
scroll to position [3086, 0]
click at [364, 158] on div at bounding box center [362, 169] width 23 height 23
checkbox input "true"
click at [123, 260] on textarea "Internal Notes" at bounding box center [349, 294] width 478 height 69
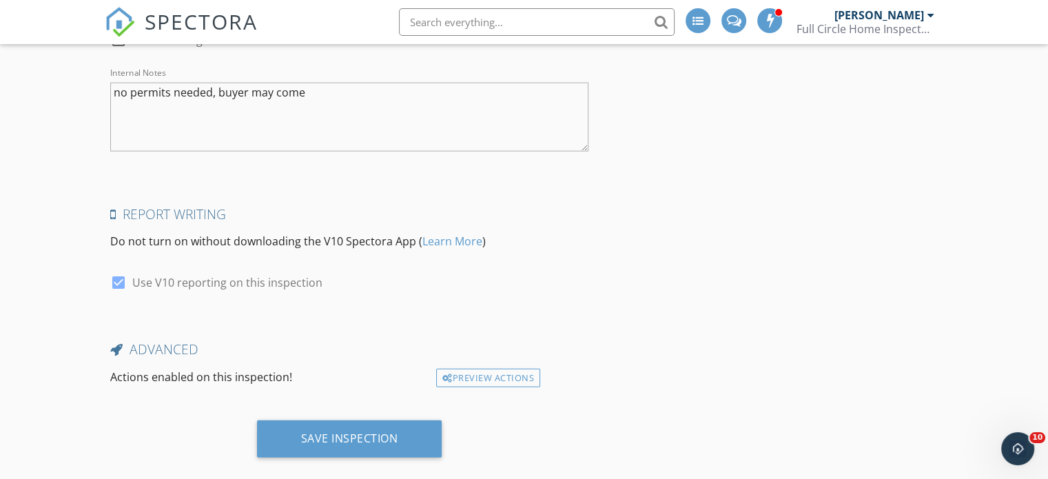
scroll to position [3216, 0]
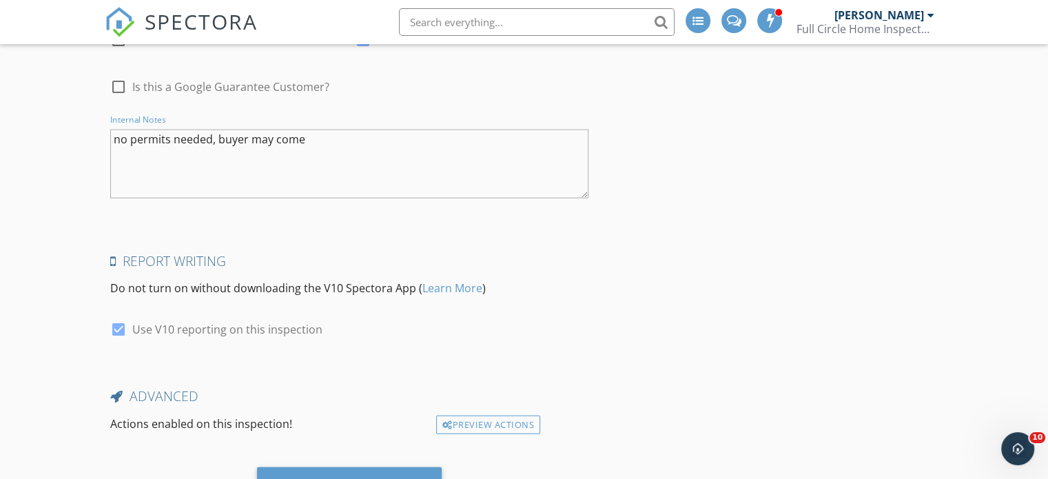
click at [308, 130] on textarea "no permits needed, buyer may come" at bounding box center [349, 164] width 478 height 69
type textarea "no permits needed, buyer may come, need code"
click at [361, 478] on div "Save Inspection" at bounding box center [349, 485] width 97 height 14
